Goal: Task Accomplishment & Management: Complete application form

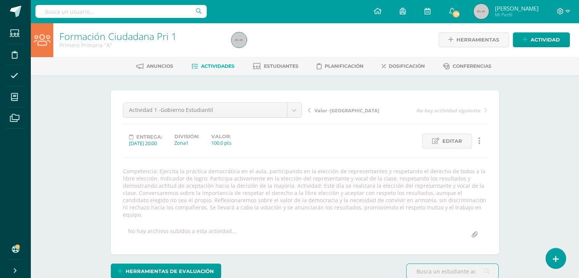
scroll to position [244, 0]
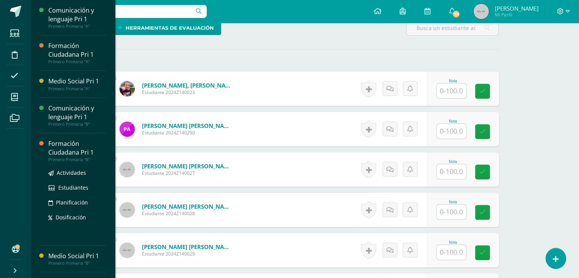
click at [65, 142] on div "Formación Ciudadana Pri 1" at bounding box center [77, 148] width 58 height 18
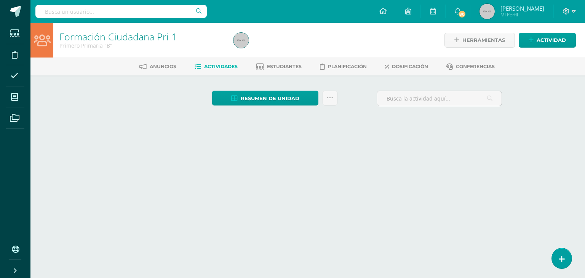
click at [218, 70] on link "Actividades" at bounding box center [216, 67] width 43 height 12
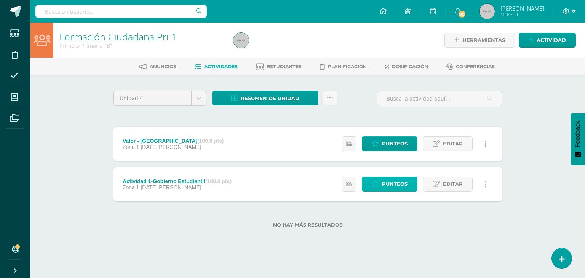
click at [389, 190] on span "Punteos" at bounding box center [395, 184] width 26 height 14
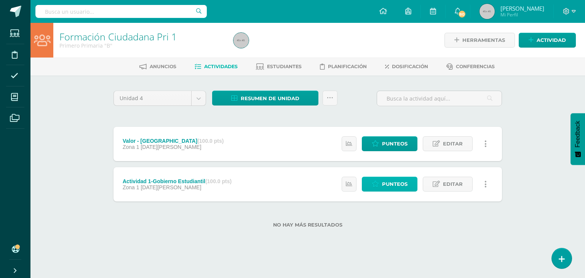
click at [397, 187] on span "Punteos" at bounding box center [395, 184] width 26 height 14
click at [395, 180] on span "Punteos" at bounding box center [395, 184] width 26 height 14
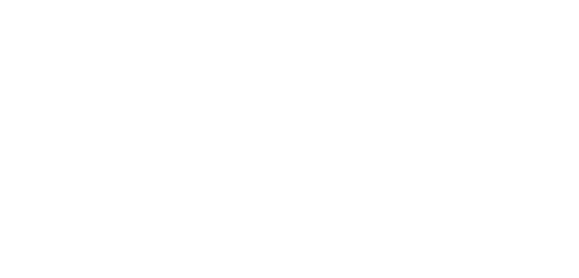
click at [0, 0] on html at bounding box center [0, 0] width 0 height 0
drag, startPoint x: 0, startPoint y: 0, endPoint x: 395, endPoint y: 180, distance: 434.5
click at [0, 0] on html at bounding box center [0, 0] width 0 height 0
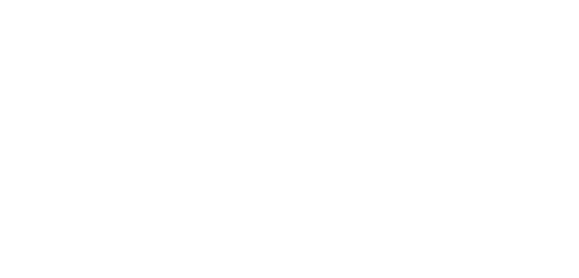
click at [0, 0] on html at bounding box center [0, 0] width 0 height 0
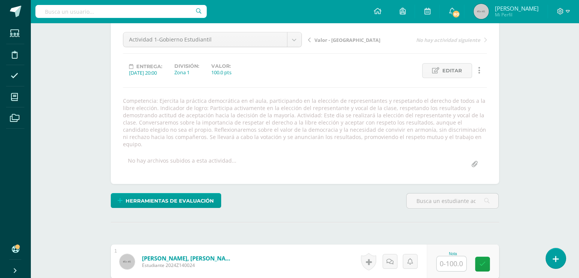
scroll to position [59, 0]
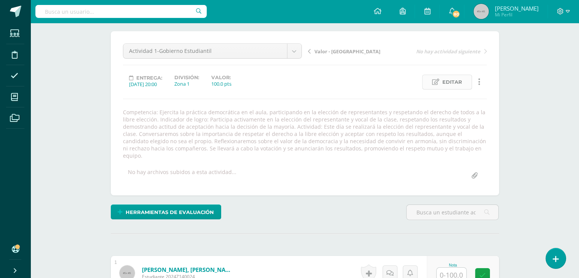
click at [451, 83] on span "Editar" at bounding box center [452, 82] width 20 height 14
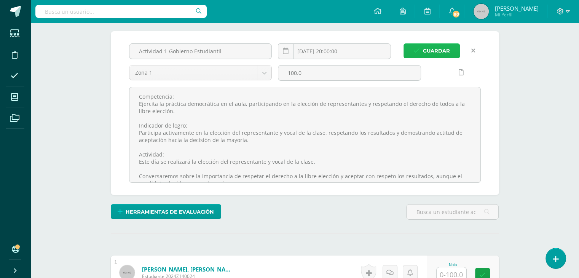
click at [429, 49] on span "Guardar" at bounding box center [436, 51] width 27 height 14
click at [430, 49] on span "Guardar" at bounding box center [436, 51] width 27 height 14
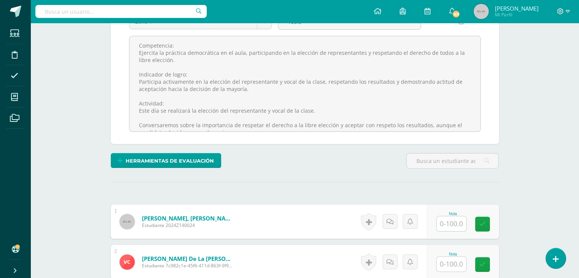
scroll to position [131, 0]
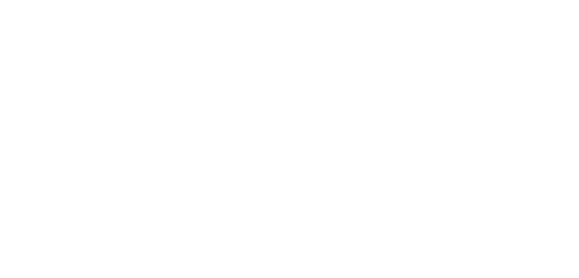
click at [0, 0] on html at bounding box center [0, 0] width 0 height 0
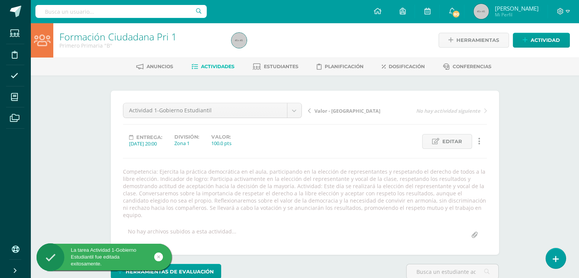
drag, startPoint x: 449, startPoint y: 187, endPoint x: 515, endPoint y: 209, distance: 69.4
click at [515, 209] on html "La tarea Actividad 1-Gobierno Estudiantil fue editada exitosamente. La tarea Ac…" at bounding box center [289, 176] width 579 height 352
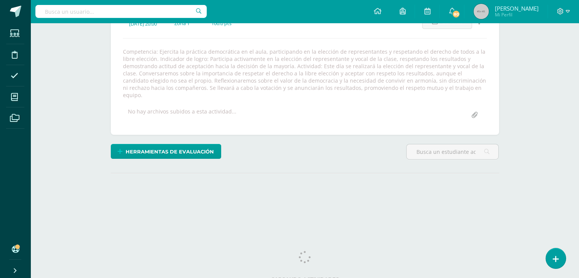
scroll to position [105, 0]
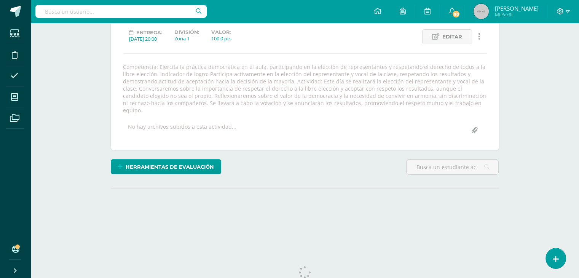
click at [577, 21] on div at bounding box center [563, 11] width 31 height 23
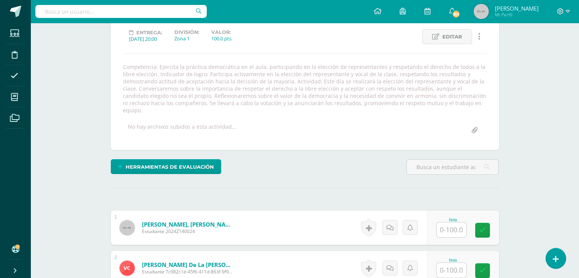
scroll to position [105, 0]
click at [452, 223] on input "text" at bounding box center [456, 229] width 30 height 15
type input "100"
click at [449, 262] on input "text" at bounding box center [456, 269] width 30 height 15
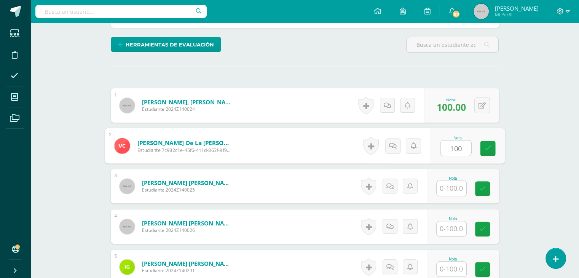
scroll to position [257, 0]
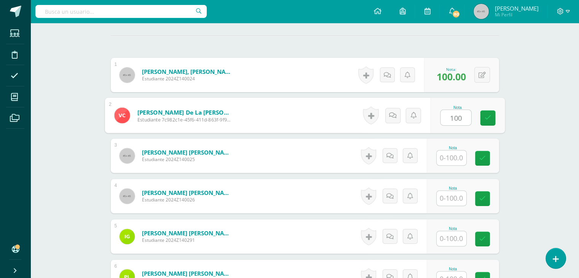
type input "100"
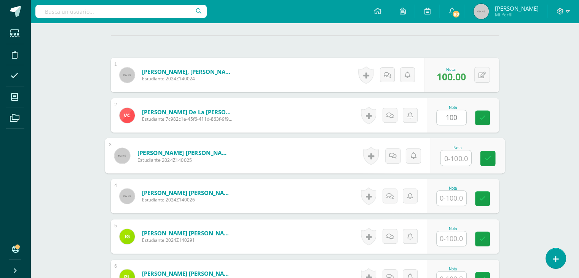
click at [449, 152] on input "text" at bounding box center [456, 157] width 30 height 15
type input "100"
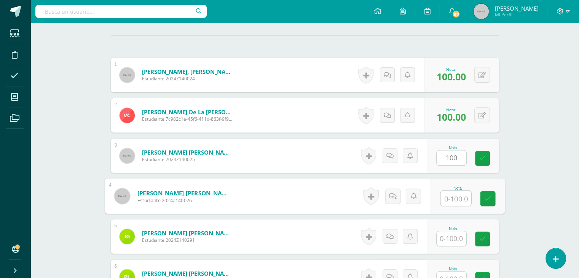
click at [449, 191] on input "text" at bounding box center [456, 198] width 30 height 15
type input "100"
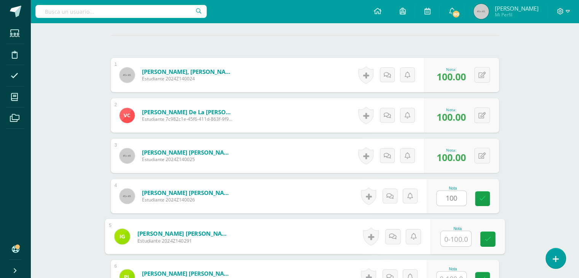
click at [458, 231] on input "text" at bounding box center [456, 238] width 30 height 15
type input "100"
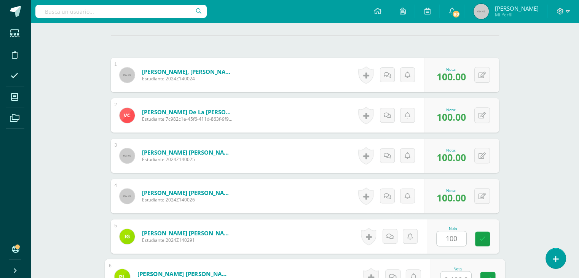
click at [454, 271] on input "text" at bounding box center [456, 278] width 30 height 15
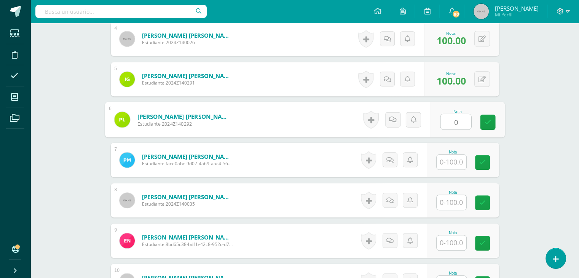
scroll to position [445, 0]
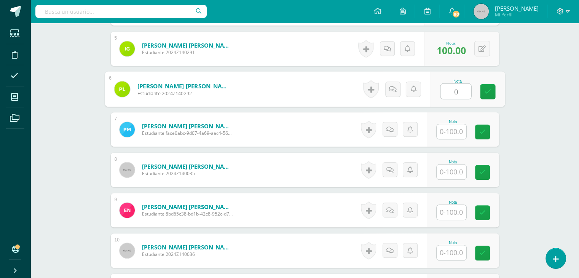
type input "0"
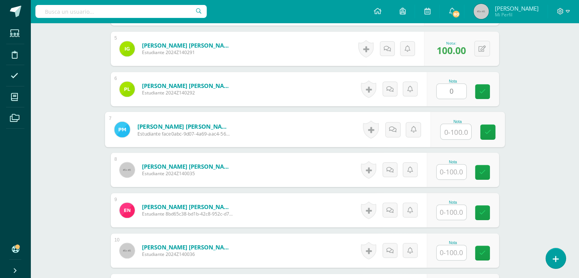
click at [451, 124] on input "text" at bounding box center [456, 131] width 30 height 15
type input "98"
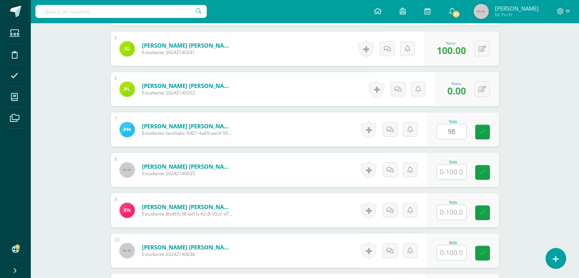
click at [439, 144] on div "1 Avila Verbena, Gabriel Andrés Estudiante 2024Z140024 Nota 100.00 0 Logros" at bounding box center [305, 169] width 388 height 599
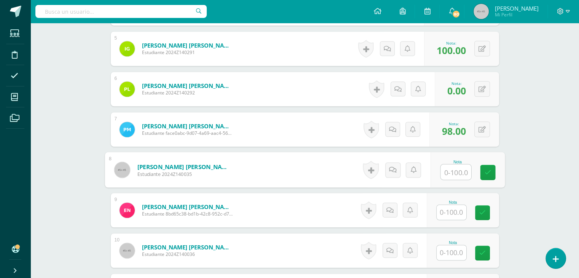
click at [450, 167] on input "text" at bounding box center [456, 171] width 30 height 15
type input "100"
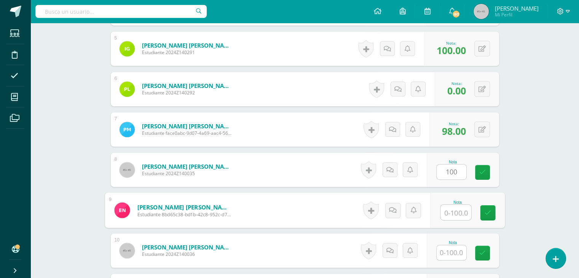
click at [454, 206] on input "text" at bounding box center [456, 212] width 30 height 15
type input "100"
click at [391, 207] on icon at bounding box center [393, 210] width 8 height 6
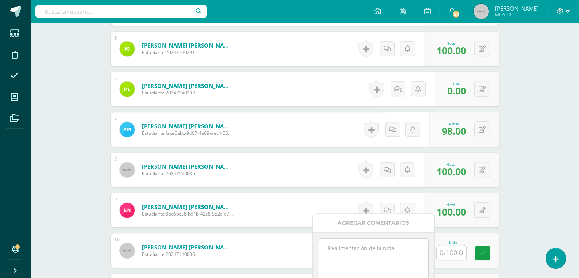
click at [367, 249] on textarea at bounding box center [373, 258] width 110 height 38
type textarea "Felicitaciones."
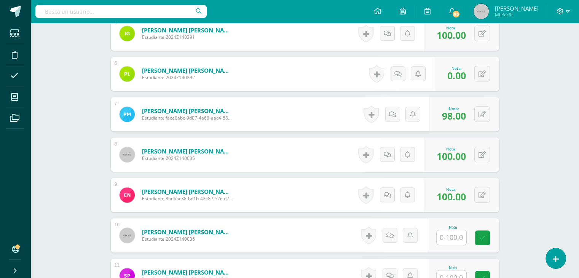
scroll to position [521, 0]
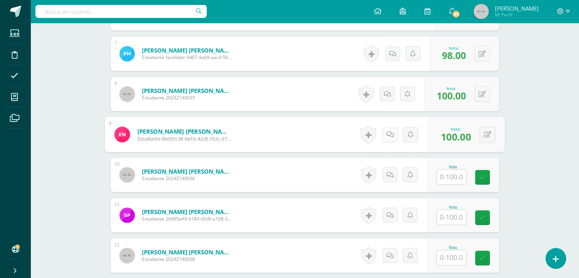
click at [384, 127] on link at bounding box center [389, 134] width 15 height 15
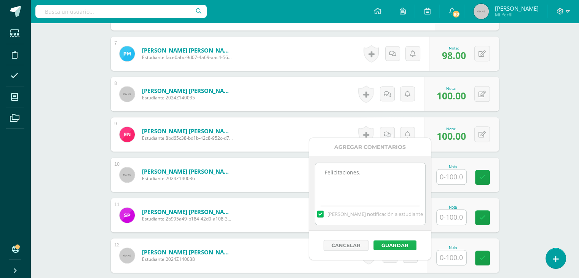
click at [389, 241] on button "Guardar" at bounding box center [395, 245] width 43 height 10
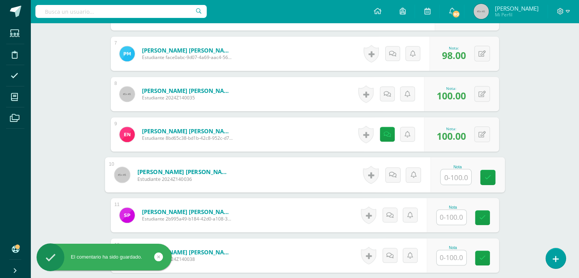
click at [448, 172] on input "text" at bounding box center [456, 176] width 30 height 15
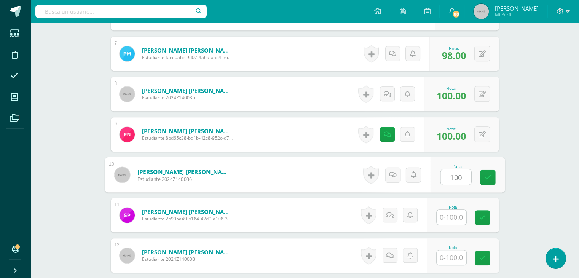
type input "100"
click at [364, 178] on div "Historial de actividad No hay historial para esta actividad Agregar Comentarios…" at bounding box center [392, 175] width 69 height 34
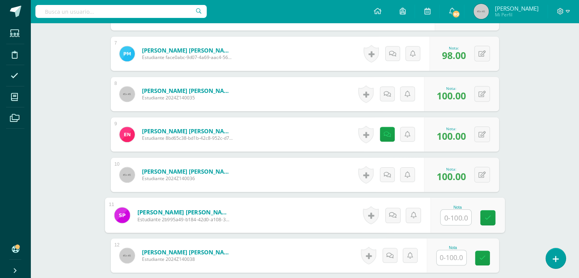
click at [453, 214] on input "text" at bounding box center [456, 217] width 30 height 15
type input "100"
click at [391, 212] on icon at bounding box center [393, 215] width 8 height 6
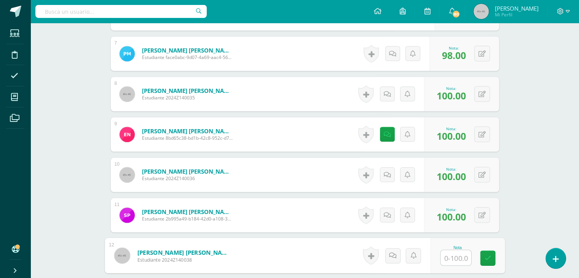
click at [444, 251] on input "text" at bounding box center [456, 257] width 30 height 15
click at [450, 251] on input "text" at bounding box center [456, 257] width 30 height 15
type input "100"
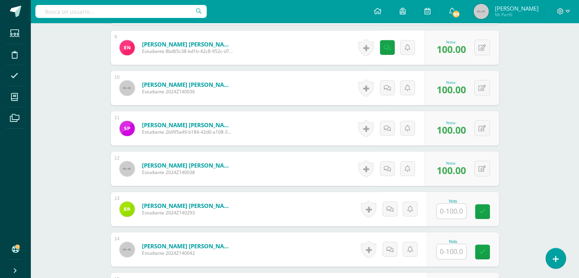
scroll to position [673, 0]
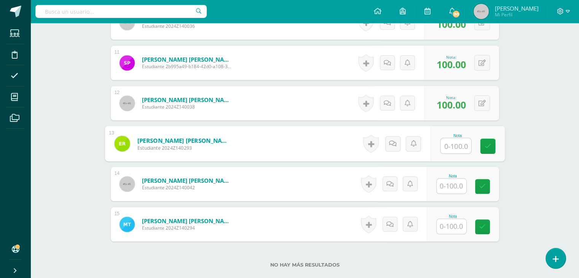
click at [455, 139] on input "text" at bounding box center [456, 145] width 30 height 15
type input "100"
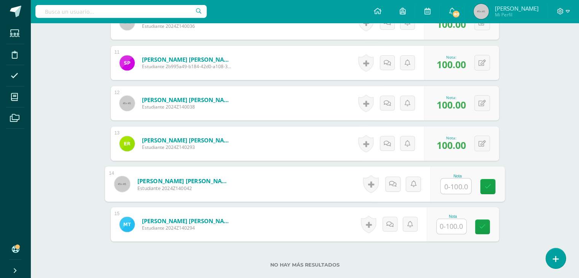
click at [449, 179] on input "text" at bounding box center [456, 186] width 30 height 15
type input "100"
click at [450, 219] on input "text" at bounding box center [452, 226] width 30 height 15
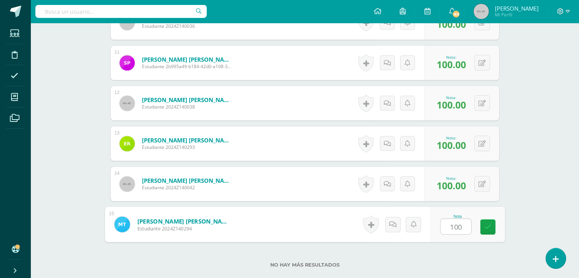
type input "100"
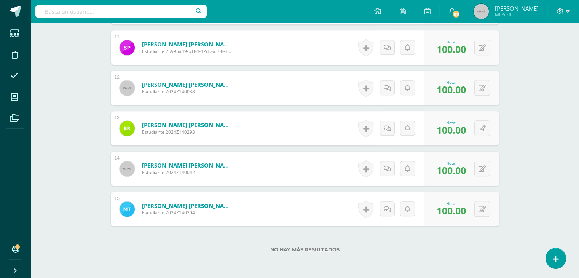
scroll to position [717, 0]
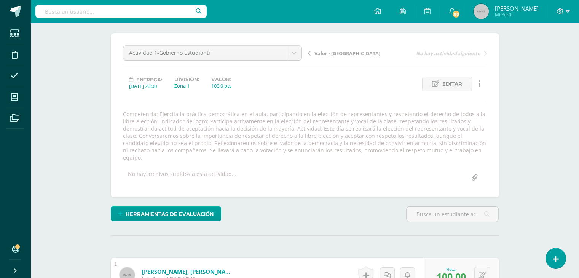
scroll to position [0, 0]
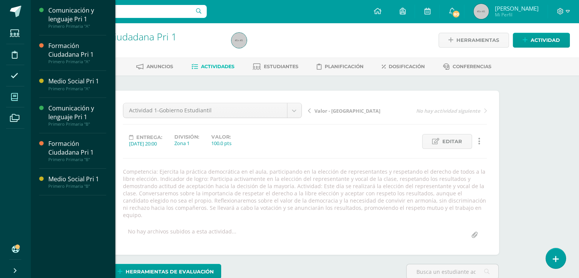
click at [15, 98] on icon at bounding box center [14, 97] width 7 height 8
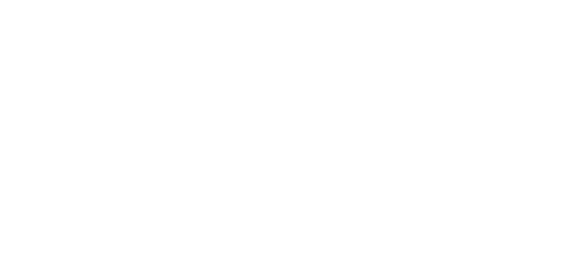
click at [0, 0] on html at bounding box center [0, 0] width 0 height 0
